Goal: Transaction & Acquisition: Purchase product/service

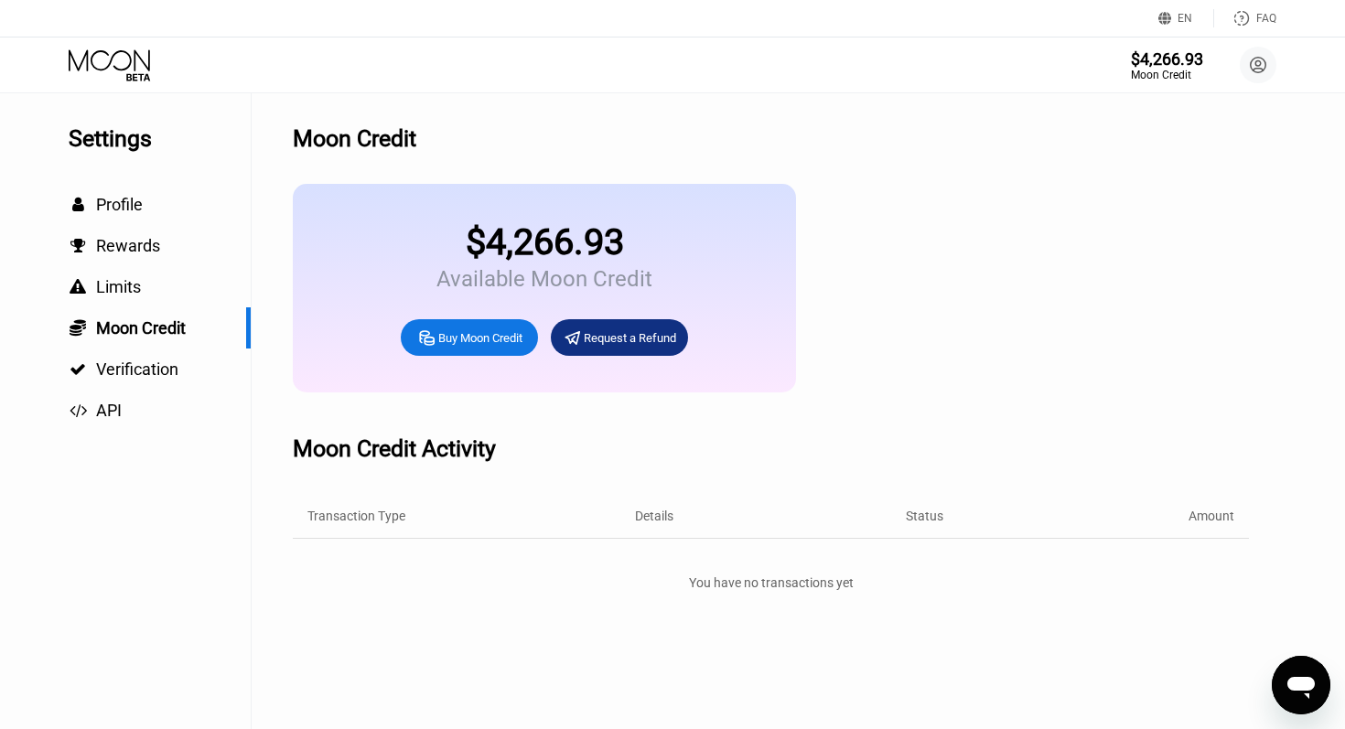
click at [430, 335] on icon at bounding box center [426, 338] width 19 height 19
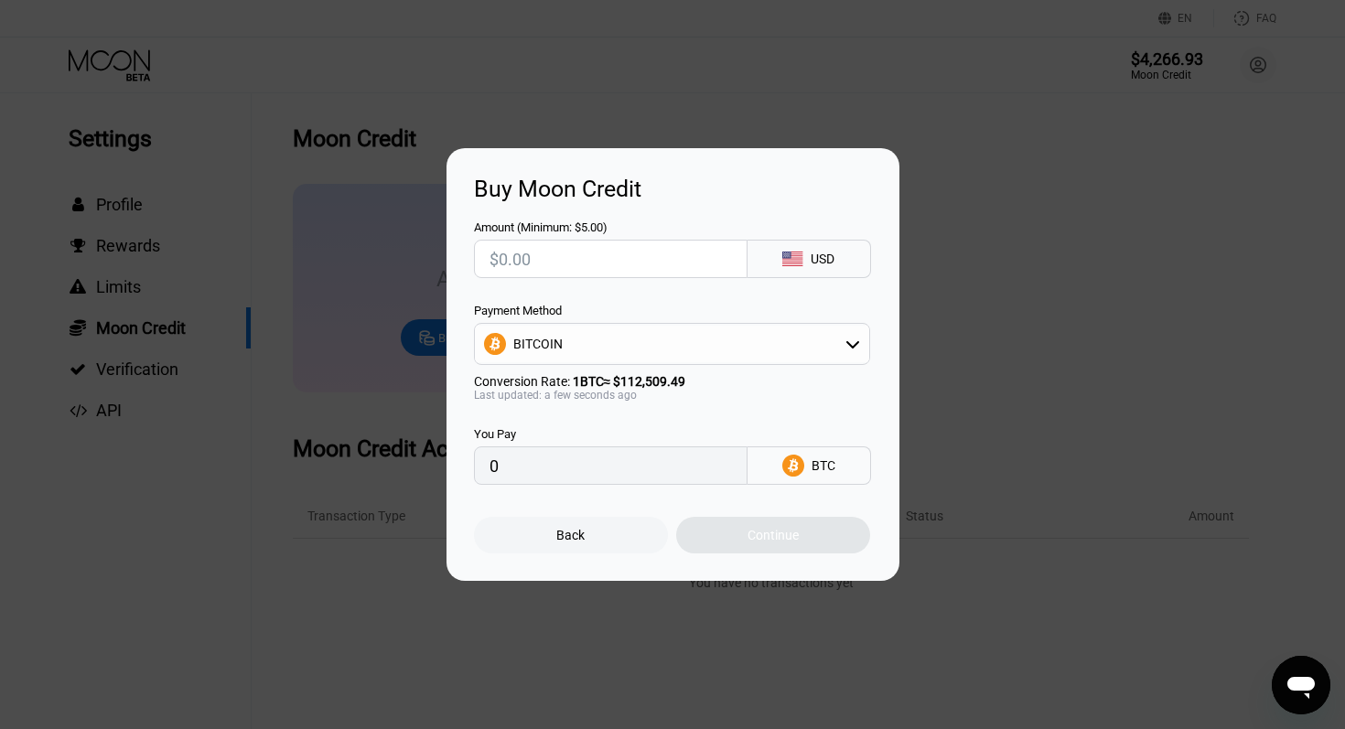
click at [594, 351] on div "BITCOIN" at bounding box center [672, 344] width 394 height 37
click at [572, 433] on span "USDT on TRON" at bounding box center [560, 434] width 85 height 15
type input "0.00"
click at [555, 261] on input "text" at bounding box center [611, 259] width 243 height 37
type input "$2"
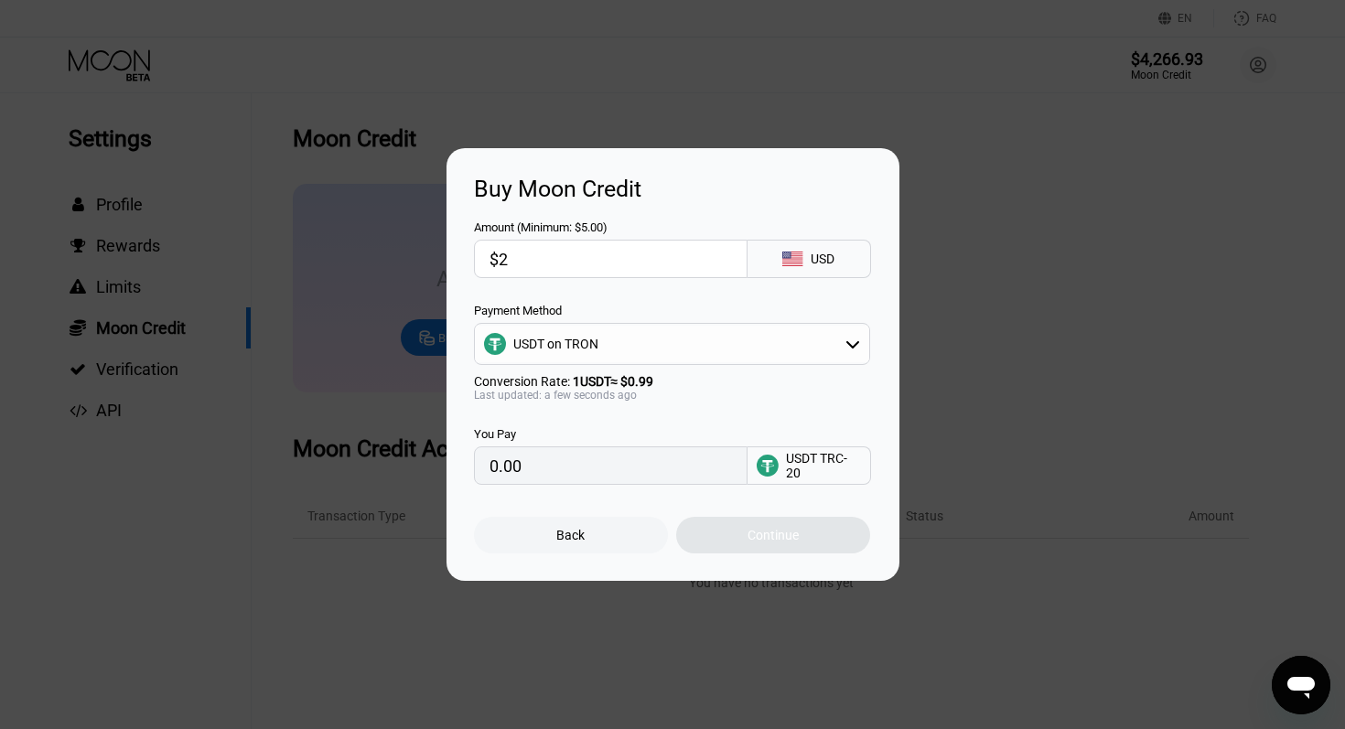
type input "2.02"
type input "$20"
type input "20.20"
type input "$200"
type input "202.02"
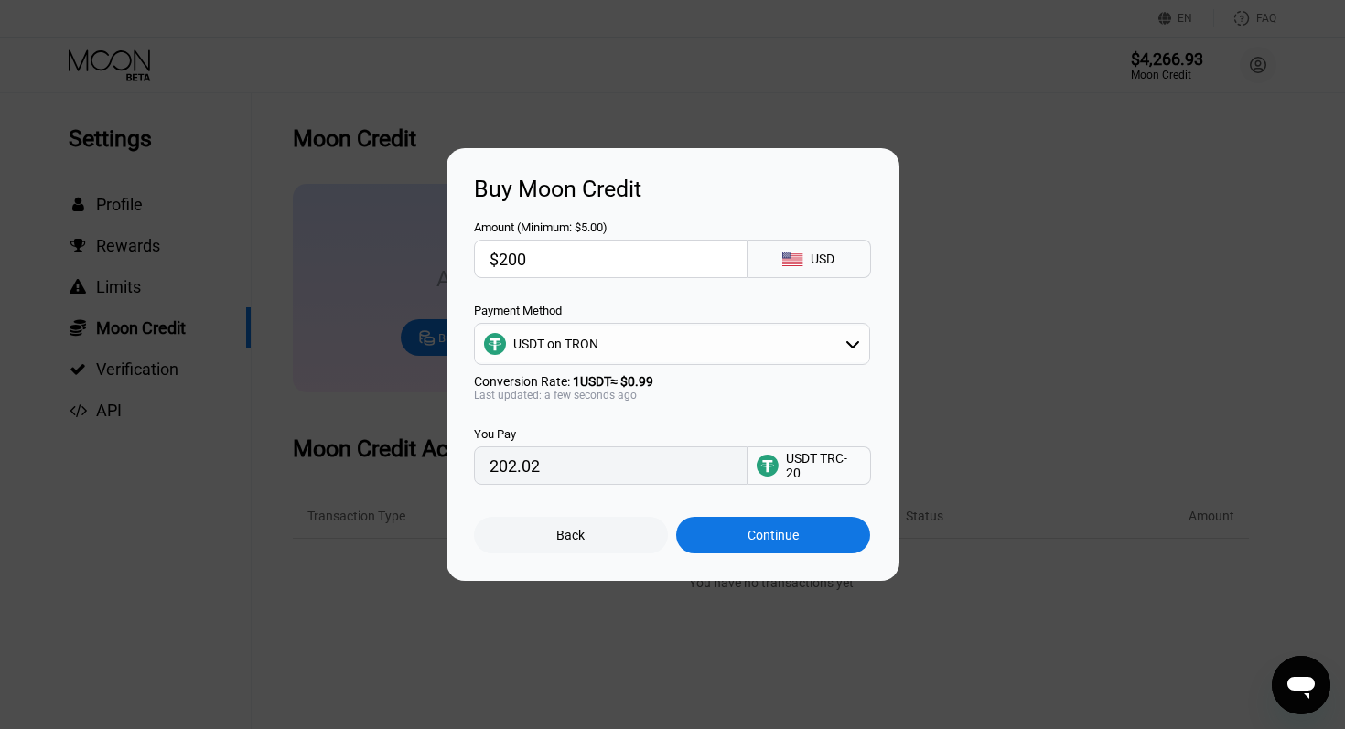
type input "$2000"
type input "2020.20"
type input "$20000"
type input "20202.02"
type input "$20000"
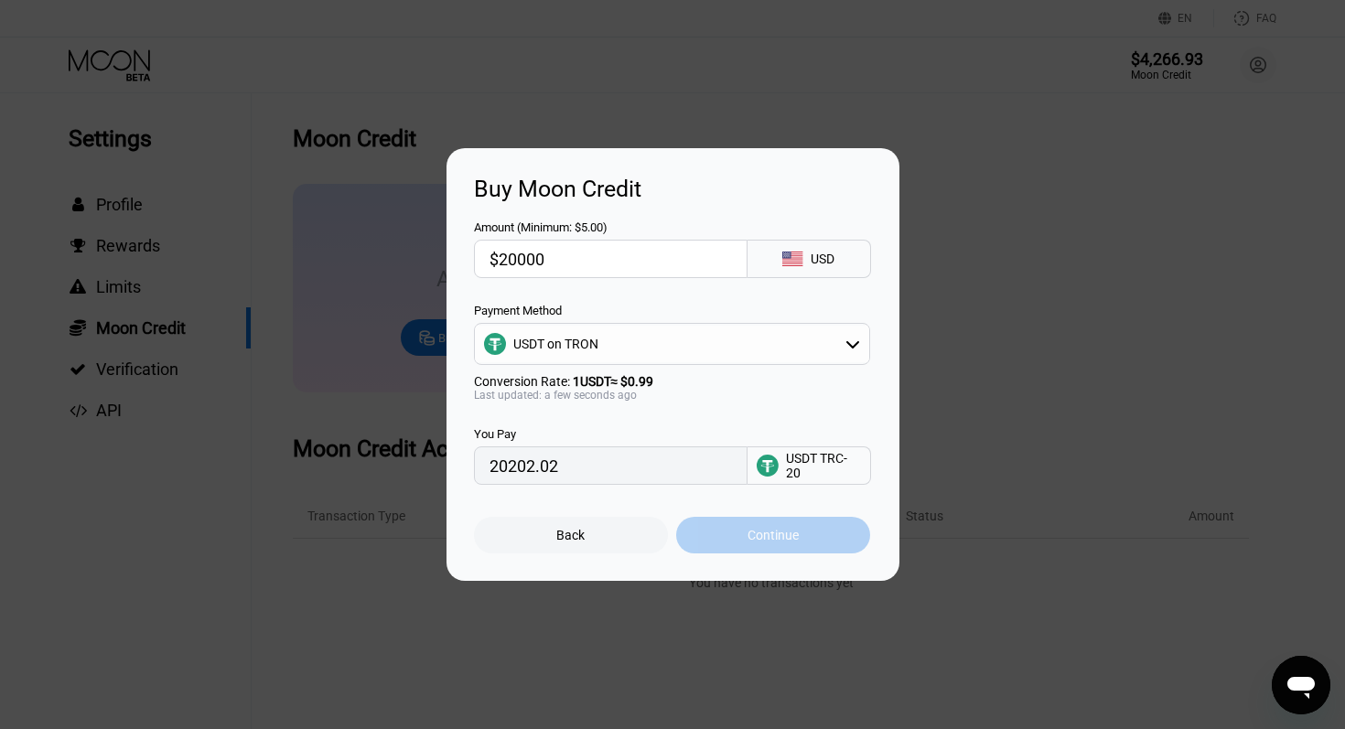
click at [736, 536] on div "Continue" at bounding box center [773, 535] width 194 height 37
